Goal: Task Accomplishment & Management: Manage account settings

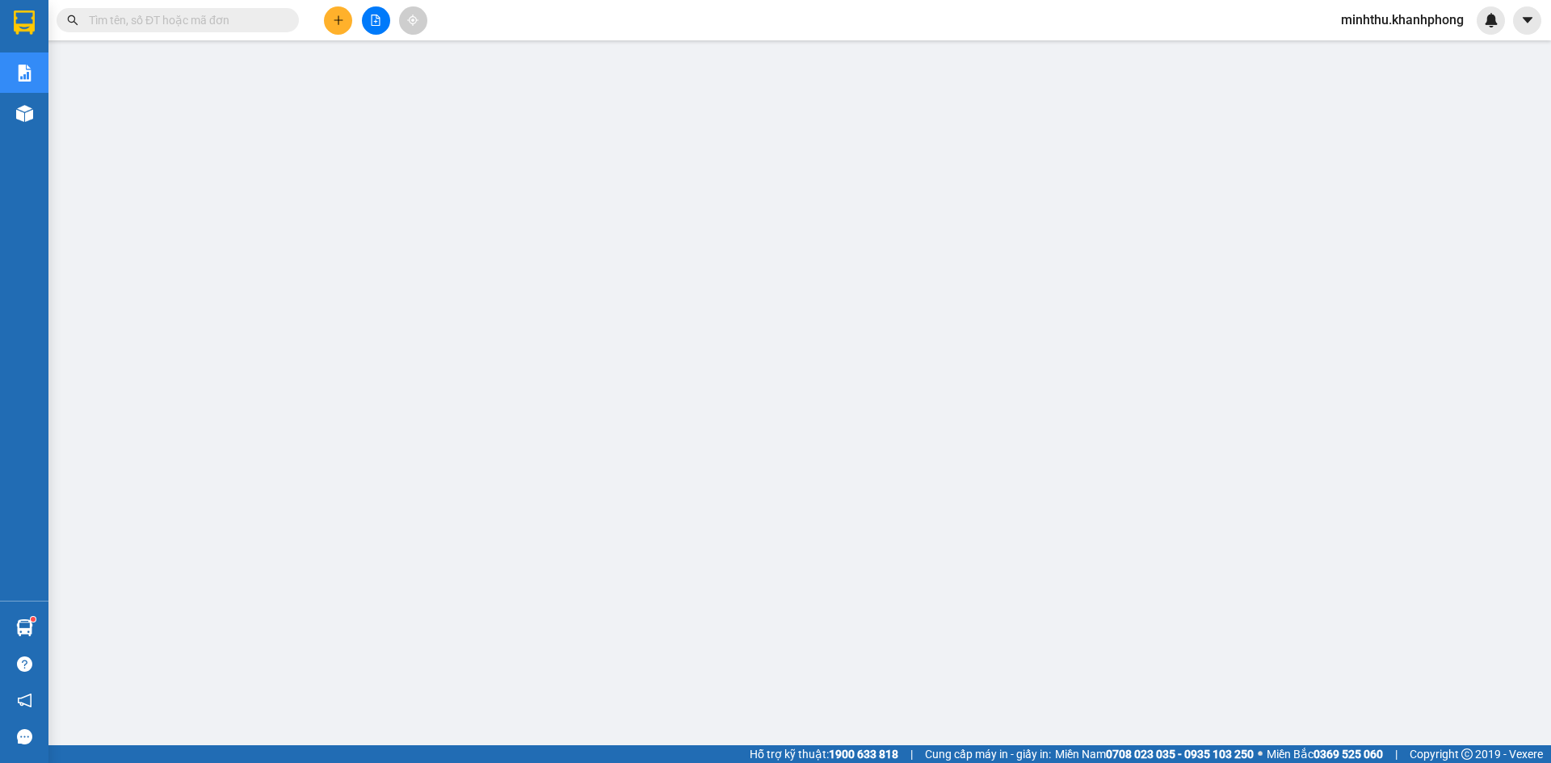
click at [1369, 19] on span "minhthu.khanhphong" at bounding box center [1402, 20] width 149 height 20
click at [1348, 55] on li "Đăng xuất" at bounding box center [1400, 50] width 153 height 26
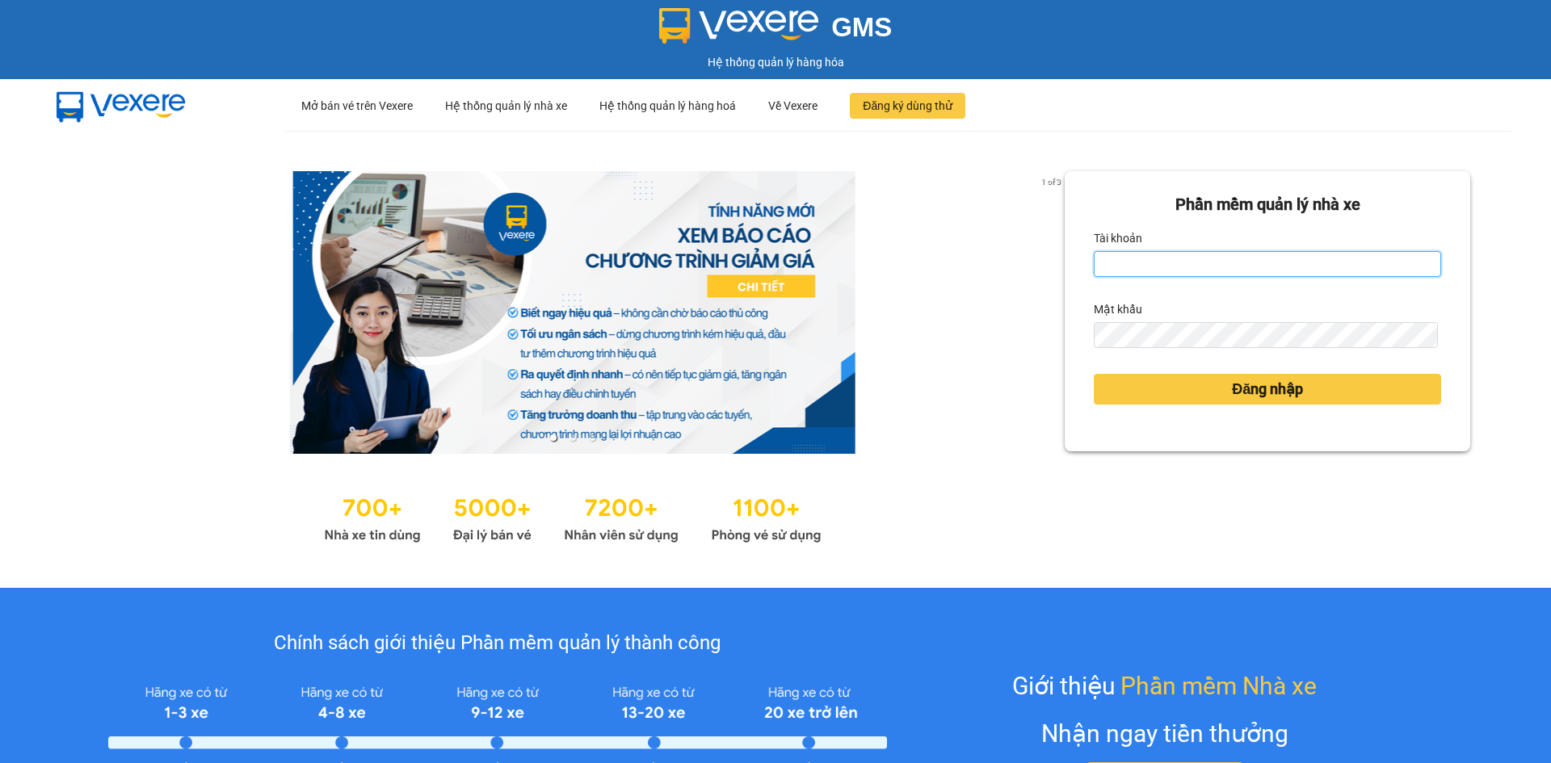
click at [1282, 255] on input "Tài khoản" at bounding box center [1267, 264] width 347 height 26
type input "baohan.khanhphong"
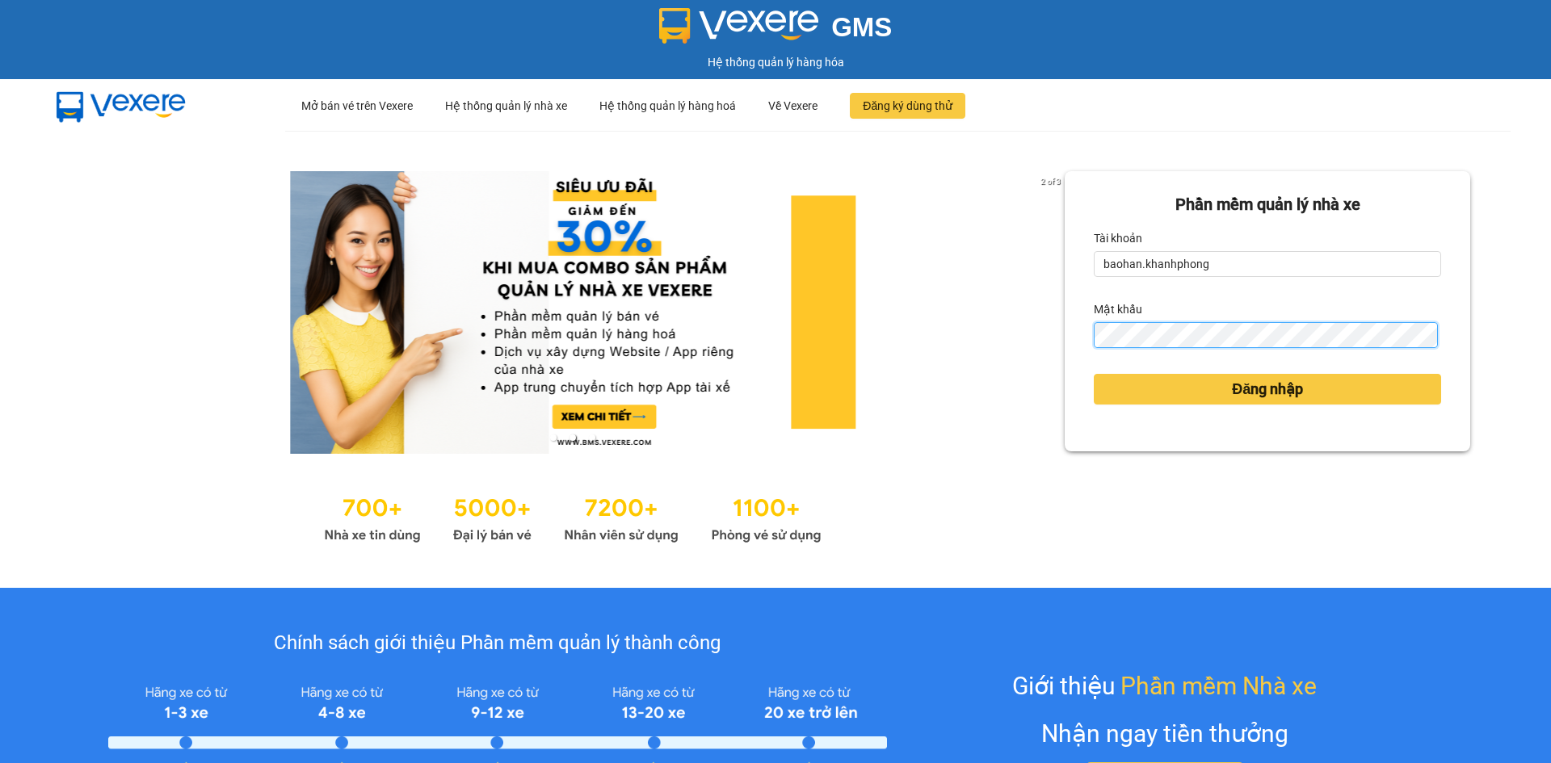
click at [1094, 374] on button "Đăng nhập" at bounding box center [1267, 389] width 347 height 31
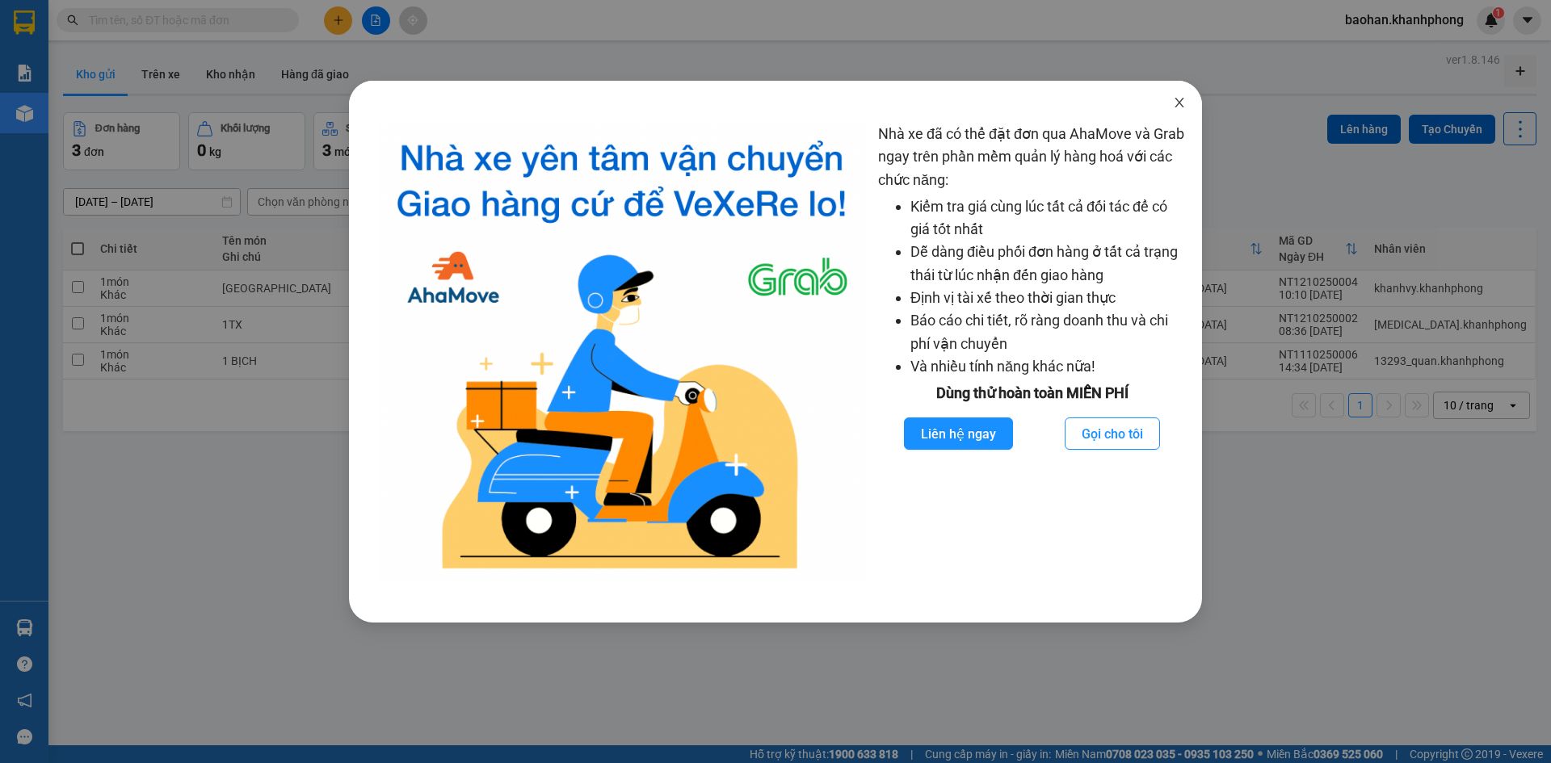
click at [1181, 103] on icon "close" at bounding box center [1179, 102] width 13 height 13
